Goal: Transaction & Acquisition: Purchase product/service

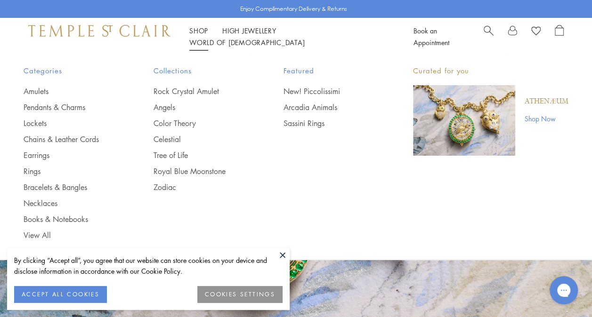
click at [203, 35] on link "Shop Shop" at bounding box center [198, 30] width 19 height 9
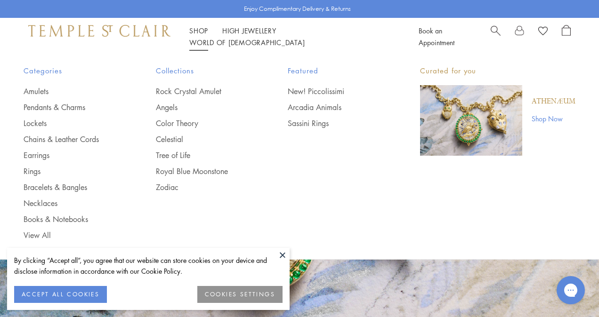
click at [0, 0] on div "POPUP Form" at bounding box center [0, 0] width 0 height 0
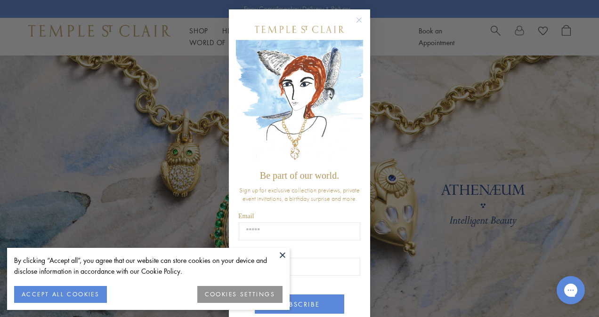
click at [359, 22] on circle "Close dialog" at bounding box center [359, 20] width 11 height 11
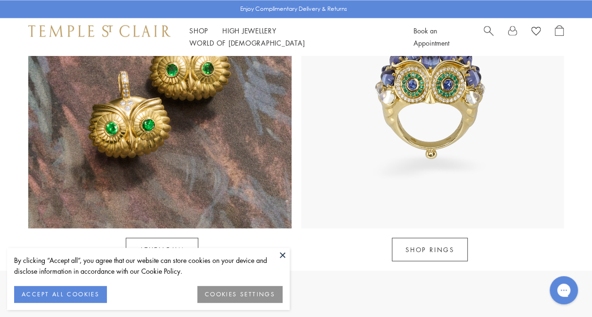
scroll to position [800, 0]
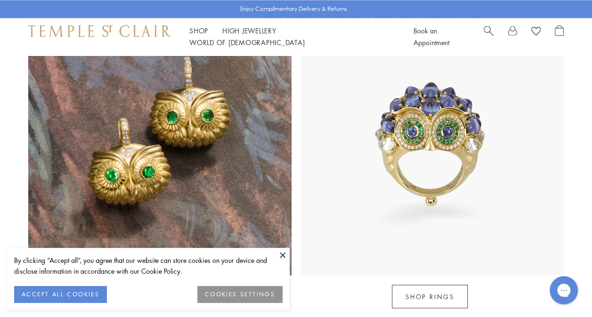
click at [283, 253] on button at bounding box center [282, 255] width 14 height 14
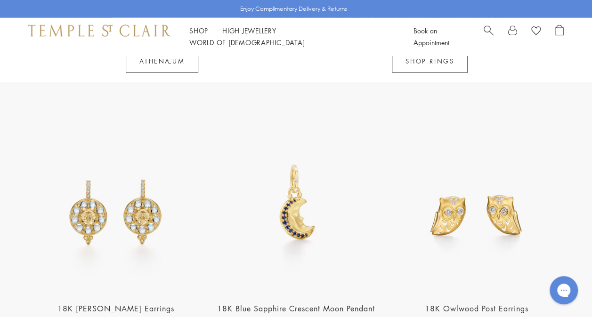
scroll to position [659, 0]
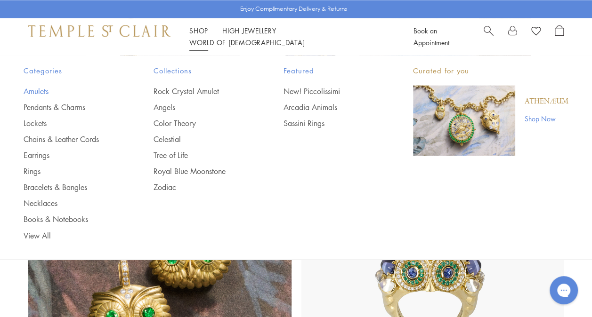
click at [37, 93] on link "Amulets" at bounding box center [70, 91] width 92 height 10
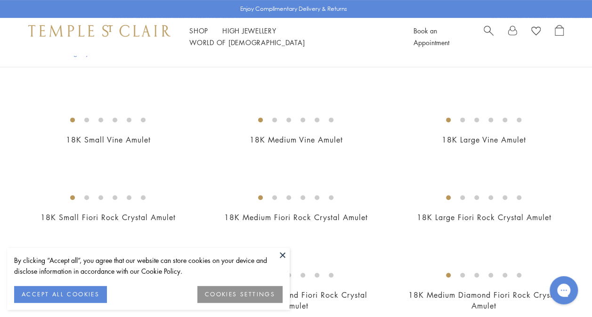
click at [284, 253] on button at bounding box center [282, 255] width 14 height 14
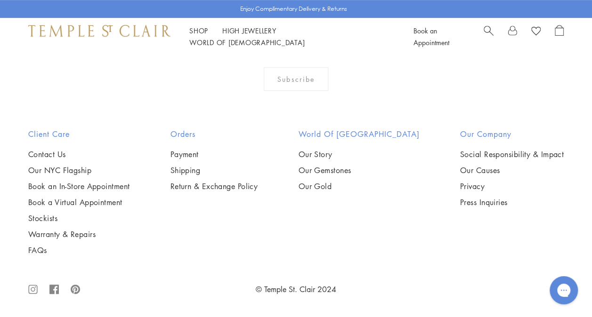
scroll to position [5227, 0]
